Goal: Task Accomplishment & Management: Complete application form

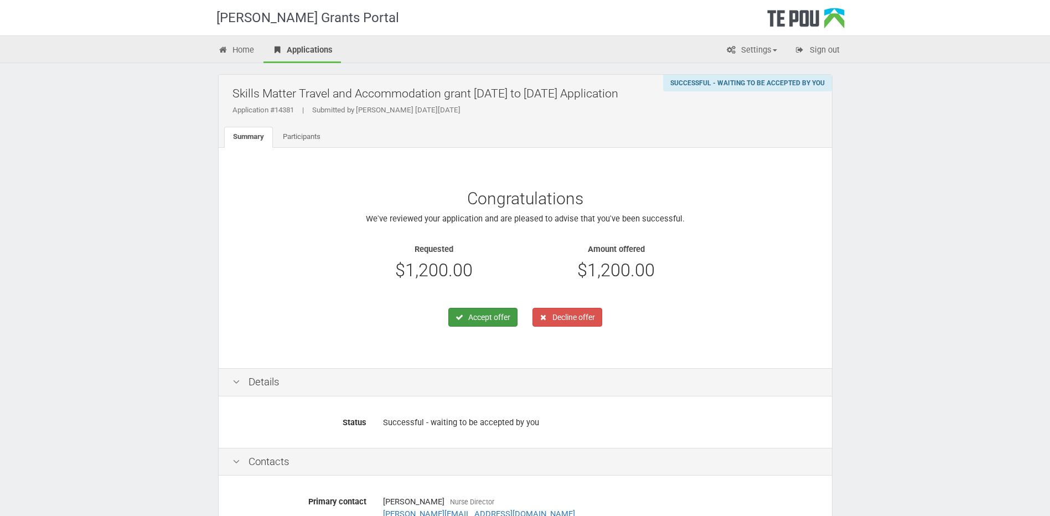
click at [474, 318] on button "Accept offer" at bounding box center [482, 317] width 69 height 19
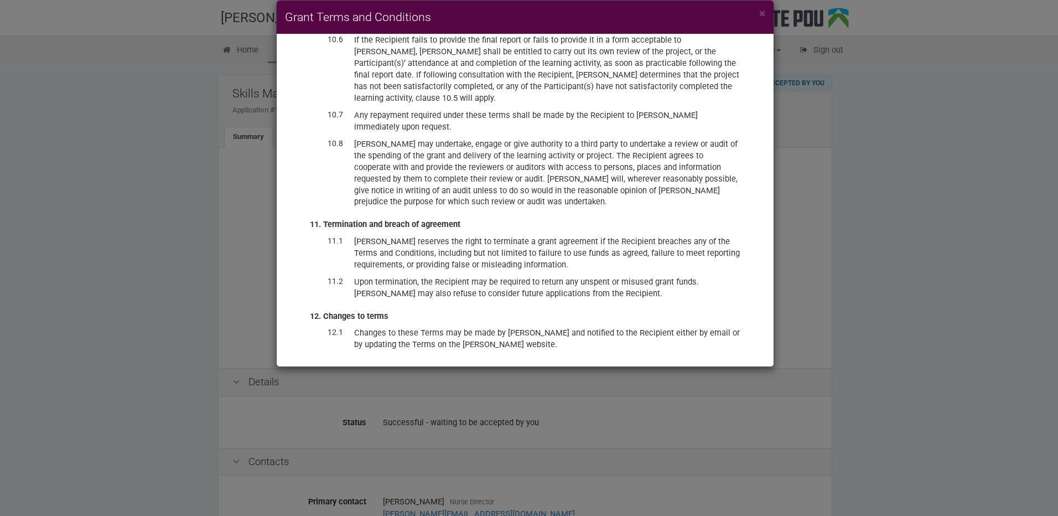
scroll to position [2786, 0]
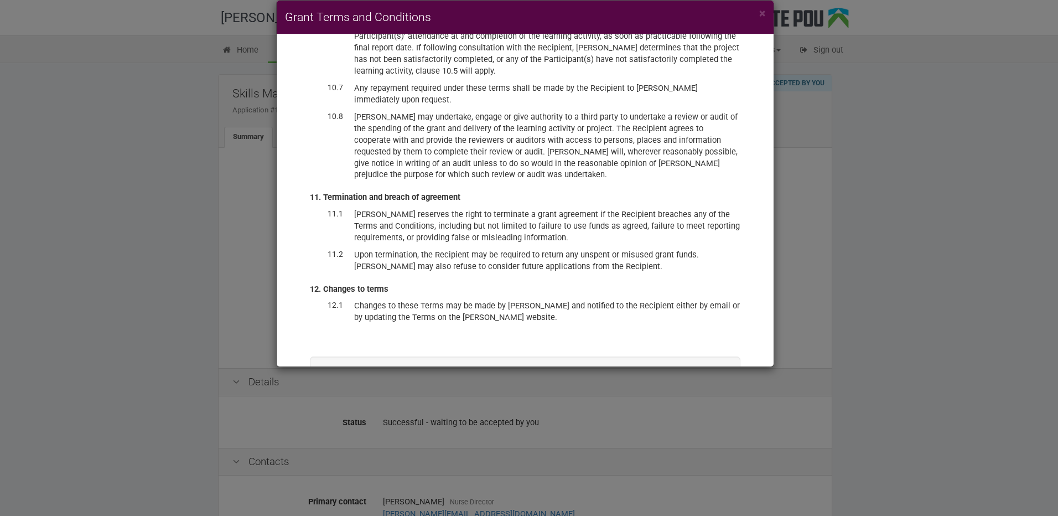
click at [356, 391] on label "I have read and accept these terms and conditions, and accept the offer of fund…" at bounding box center [525, 402] width 374 height 23
click at [338, 390] on input "I have read and accept these terms and conditions, and accept the offer of fund…" at bounding box center [338, 390] width 1 height 1
checkbox input "true"
click at [677, 425] on button "Accept offer" at bounding box center [691, 434] width 66 height 19
